Goal: Information Seeking & Learning: Check status

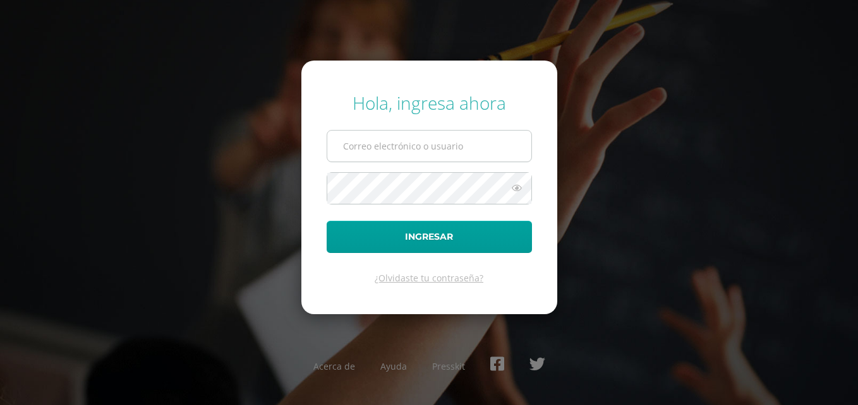
click at [417, 152] on input "text" at bounding box center [429, 146] width 204 height 31
type input "mgomez@solcomp.com"
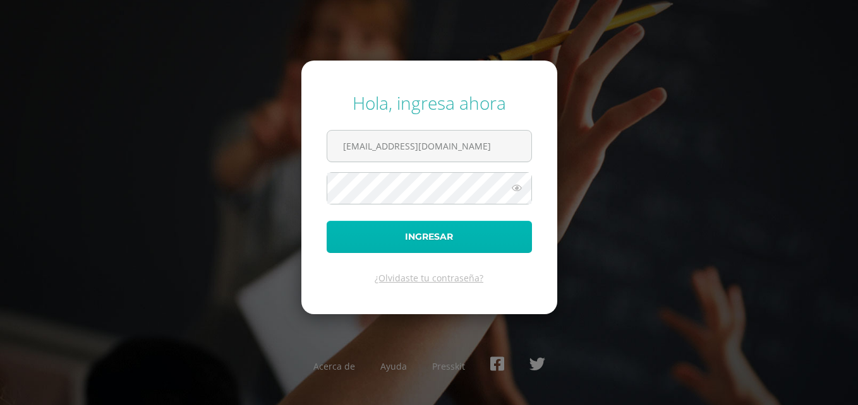
click at [433, 229] on button "Ingresar" at bounding box center [429, 237] width 205 height 32
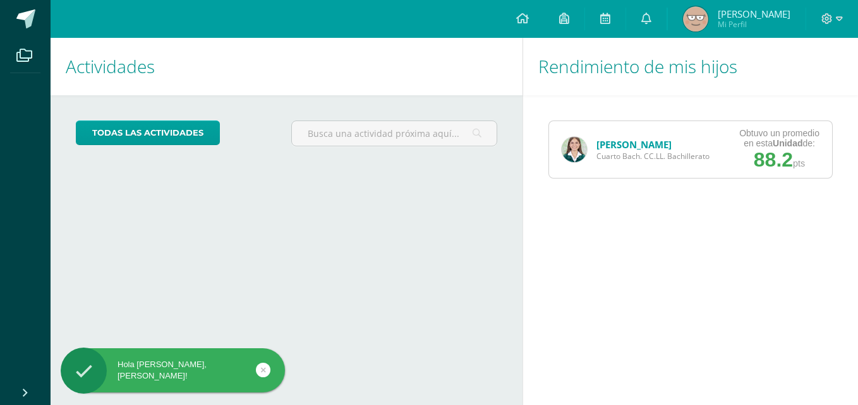
click at [419, 89] on h1 "Actividades" at bounding box center [286, 66] width 441 height 57
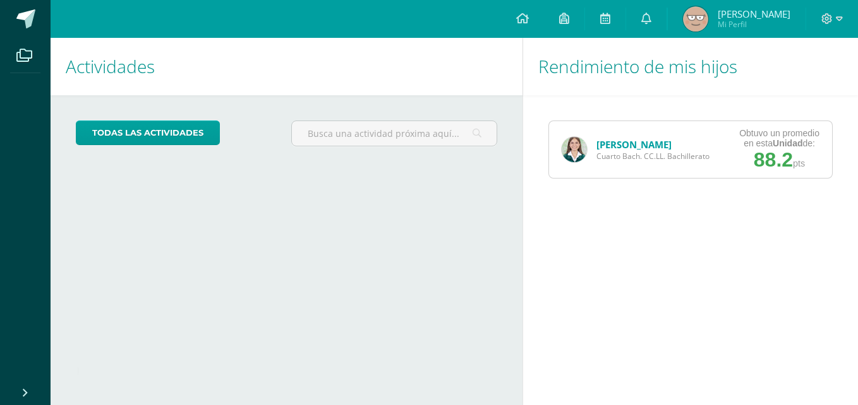
click at [619, 146] on link "[PERSON_NAME]" at bounding box center [633, 144] width 75 height 13
click at [614, 141] on link "[PERSON_NAME]" at bounding box center [633, 144] width 75 height 13
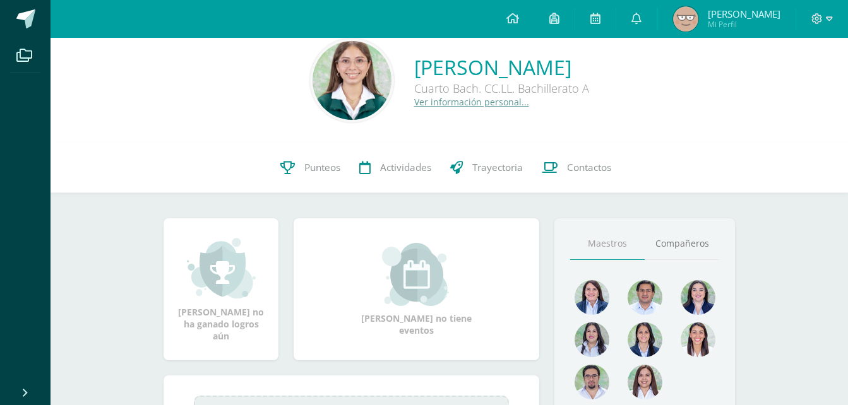
scroll to position [20, 0]
click at [297, 162] on link "Punteos" at bounding box center [310, 167] width 79 height 51
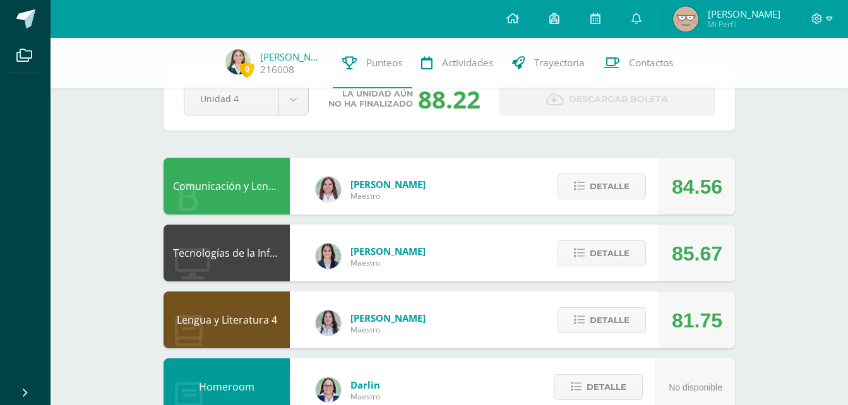
scroll to position [42, 0]
click at [624, 255] on span "Detalle" at bounding box center [610, 252] width 40 height 23
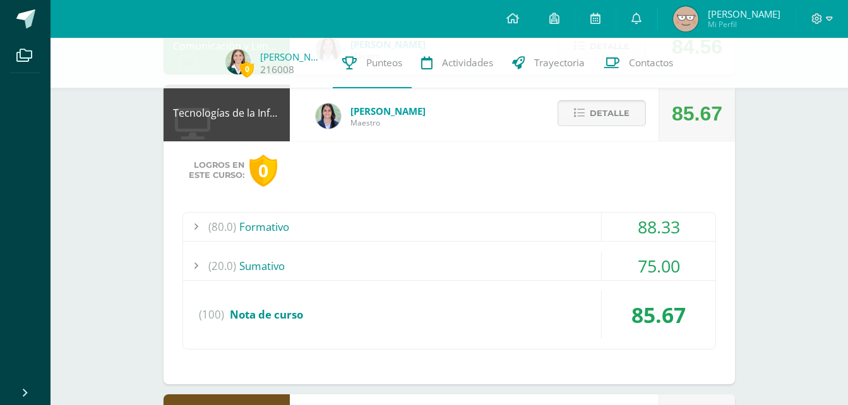
scroll to position [182, 0]
click at [613, 267] on div "75.00" at bounding box center [659, 265] width 114 height 28
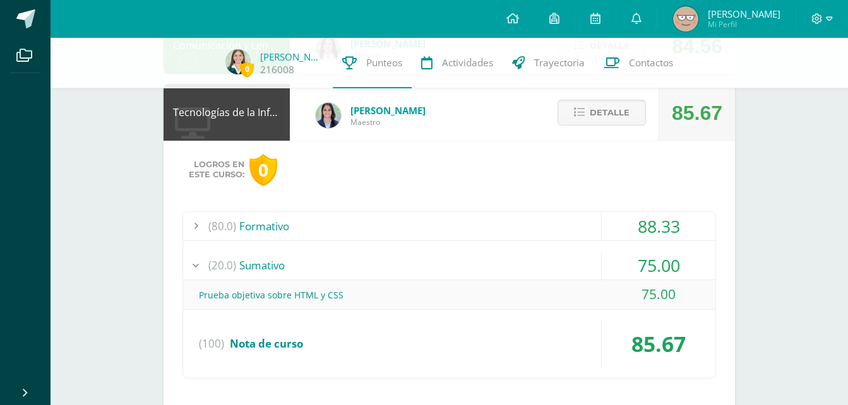
click at [613, 267] on div "75.00" at bounding box center [659, 265] width 114 height 28
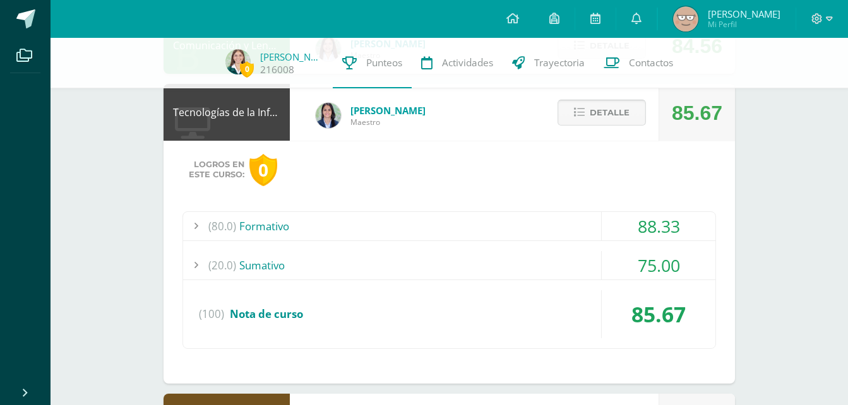
click at [618, 103] on span "Detalle" at bounding box center [610, 112] width 40 height 23
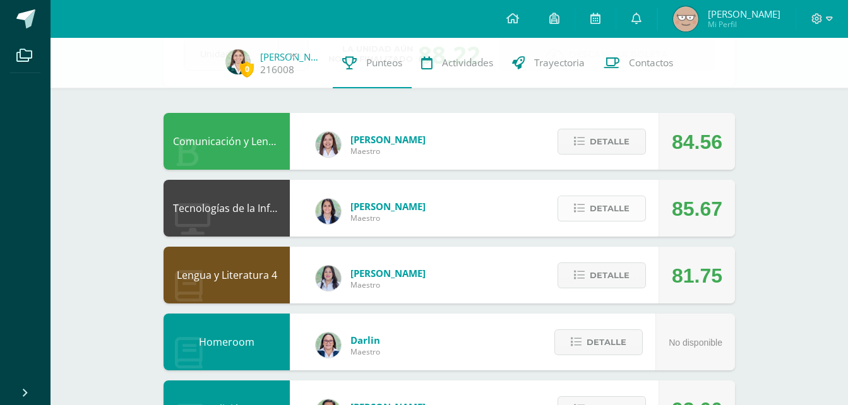
scroll to position [85, 0]
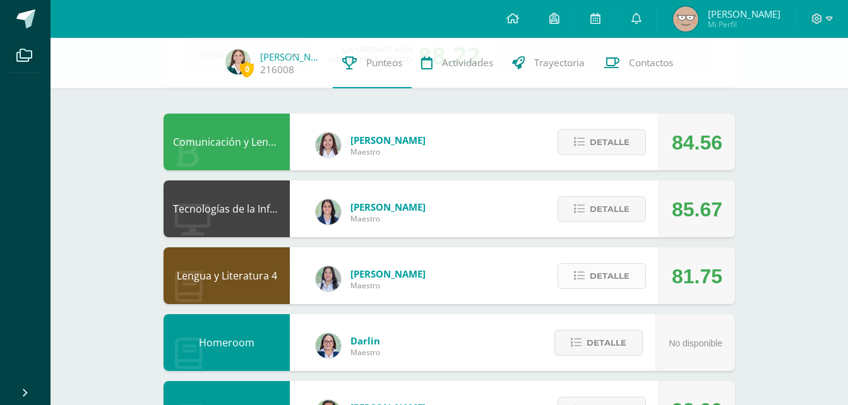
click at [596, 267] on span "Detalle" at bounding box center [610, 276] width 40 height 23
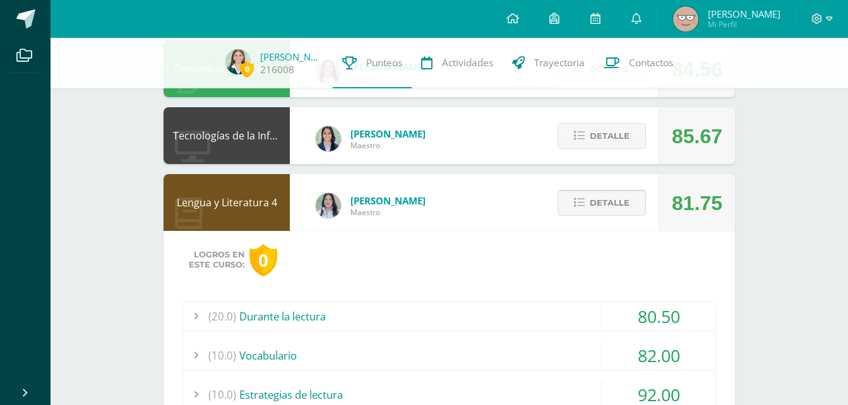
scroll to position [157, 0]
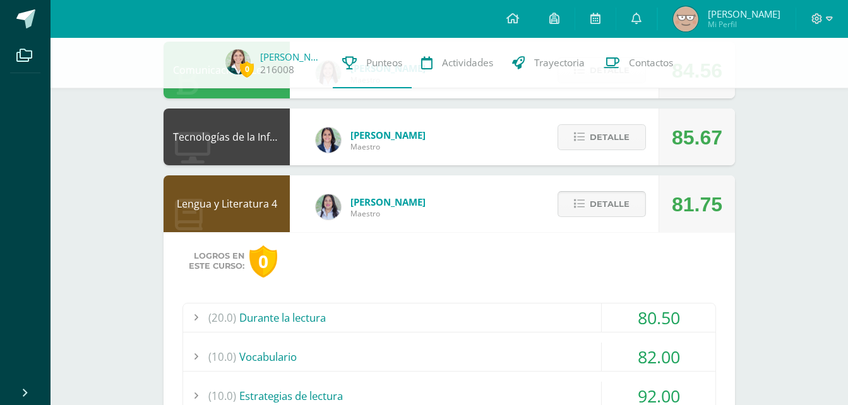
click at [620, 203] on span "Detalle" at bounding box center [610, 204] width 40 height 23
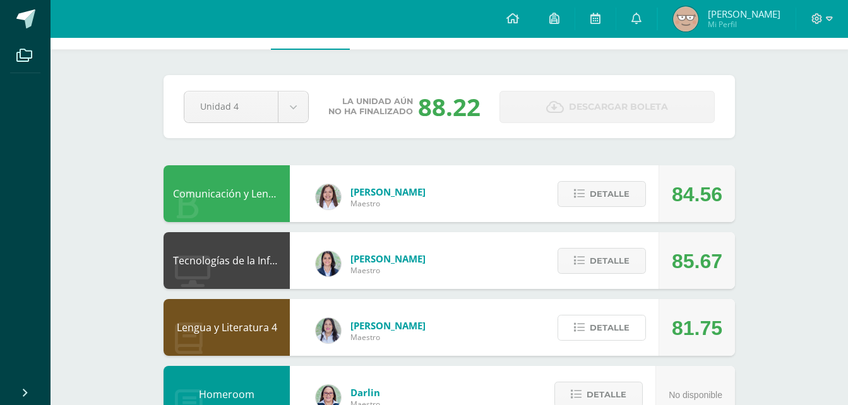
scroll to position [0, 0]
